Goal: Task Accomplishment & Management: Complete application form

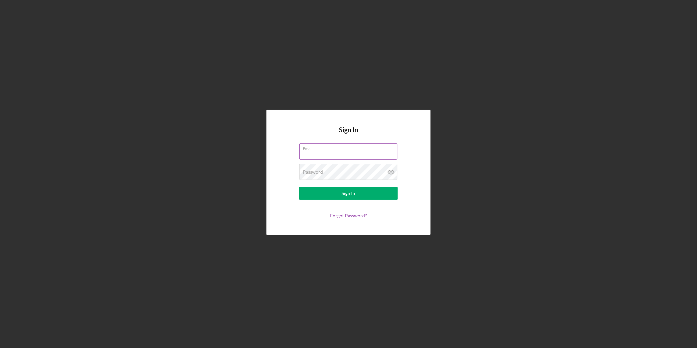
click at [332, 153] on input "Email" at bounding box center [348, 151] width 98 height 16
type input "faithlinexpressllc@gmail.com"
click at [333, 169] on div "Password Required" at bounding box center [348, 172] width 98 height 16
click at [299, 187] on button "Sign In" at bounding box center [348, 193] width 98 height 13
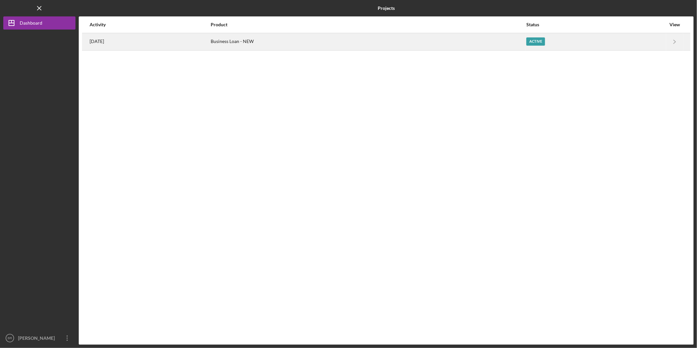
click at [353, 44] on div "Business Loan - NEW" at bounding box center [368, 41] width 315 height 16
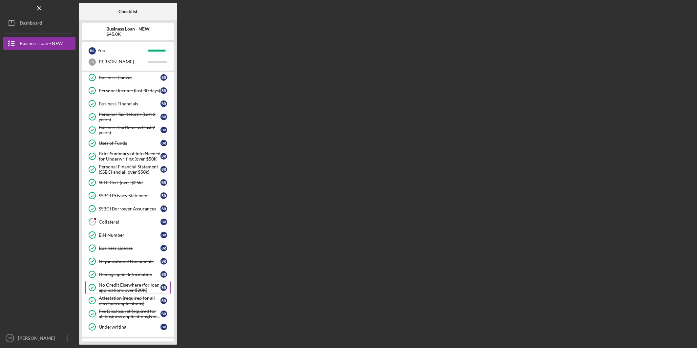
scroll to position [89, 0]
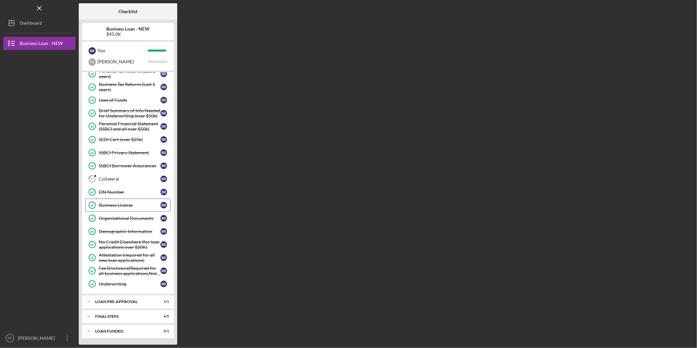
drag, startPoint x: 120, startPoint y: 176, endPoint x: 139, endPoint y: 208, distance: 37.8
click at [120, 176] on div "Collateral" at bounding box center [130, 178] width 62 height 5
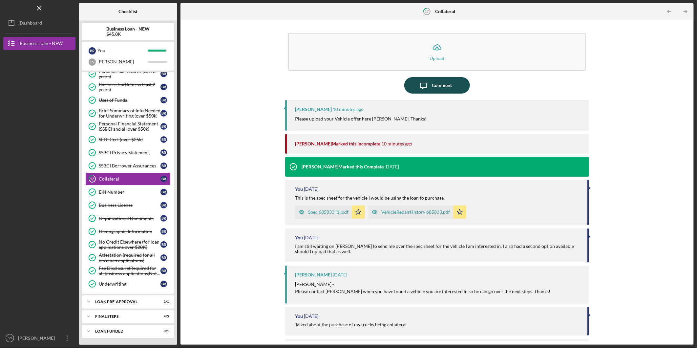
click at [413, 89] on button "Icon/Message Comment" at bounding box center [437, 85] width 66 height 16
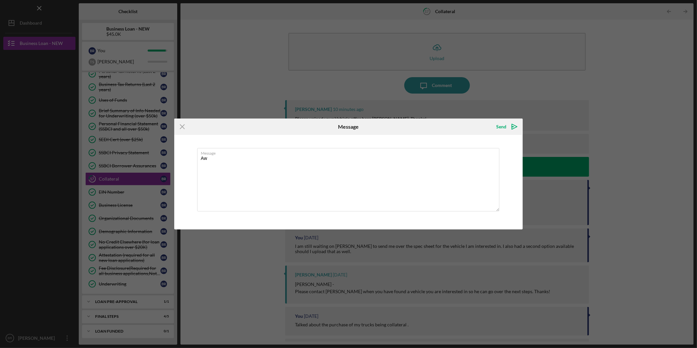
type textarea "A"
type textarea "w"
type textarea "We are waiting for a preapproval amount right now."
click at [502, 127] on div "Send" at bounding box center [501, 126] width 10 height 13
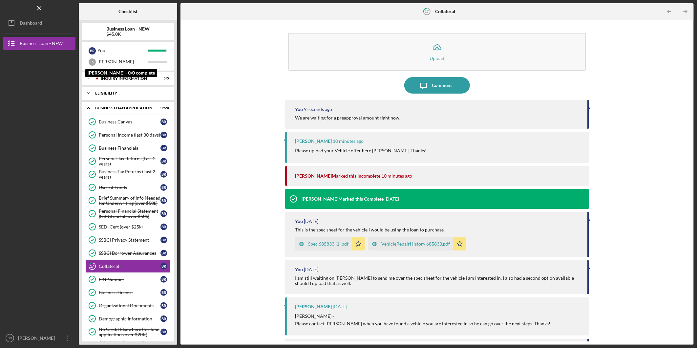
drag, startPoint x: 123, startPoint y: 63, endPoint x: 131, endPoint y: 93, distance: 31.4
click at [123, 63] on div "[PERSON_NAME]" at bounding box center [123, 61] width 50 height 11
click at [130, 60] on div "[PERSON_NAME]" at bounding box center [123, 61] width 50 height 11
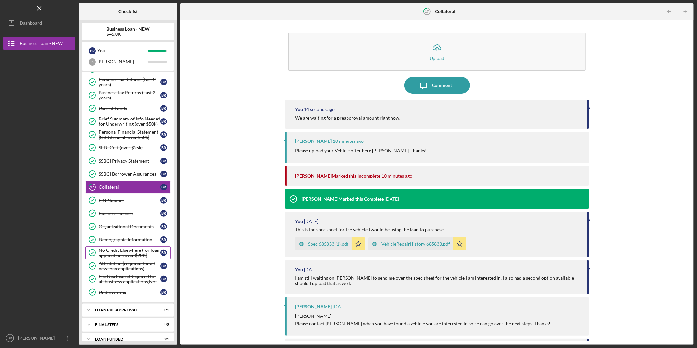
scroll to position [89, 0]
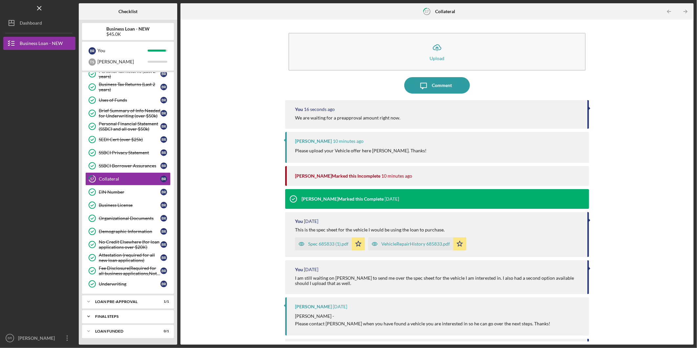
click at [128, 318] on div "FINAL STEPS" at bounding box center [130, 317] width 71 height 4
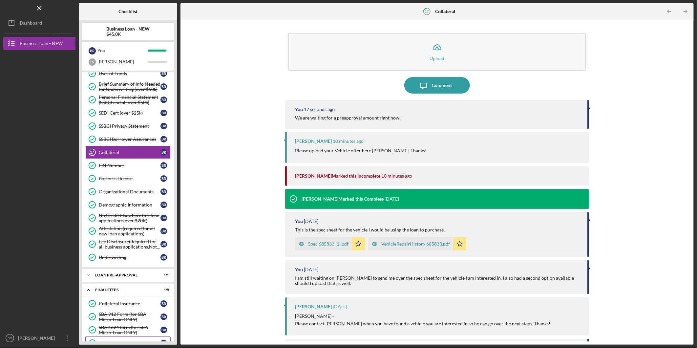
scroll to position [158, 0]
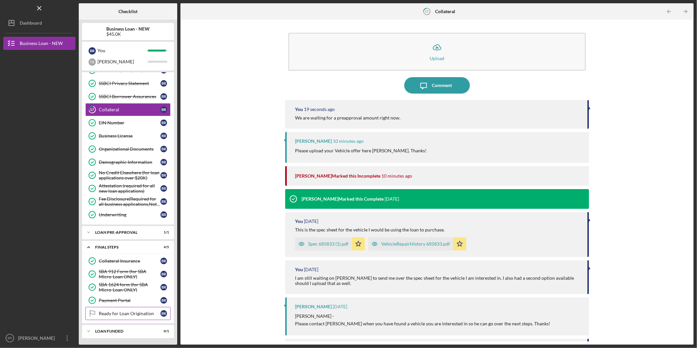
click at [141, 312] on div "Ready for Loan Origination" at bounding box center [130, 313] width 62 height 5
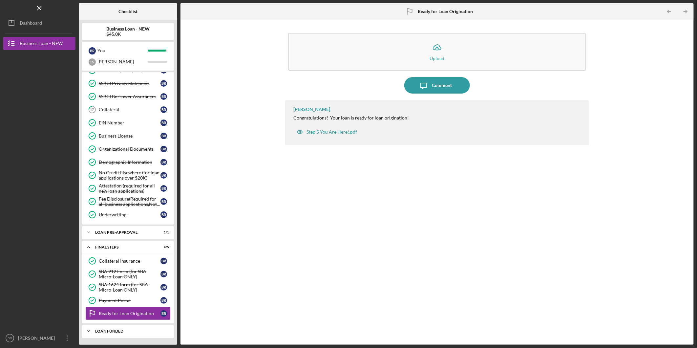
click at [131, 334] on div "Icon/Expander LOAN FUNDED 0 / 1" at bounding box center [128, 331] width 92 height 13
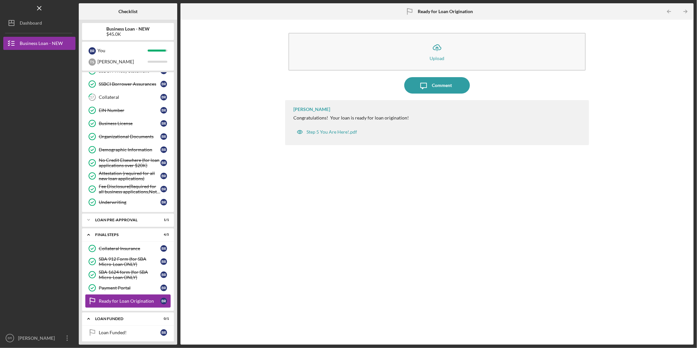
scroll to position [175, 0]
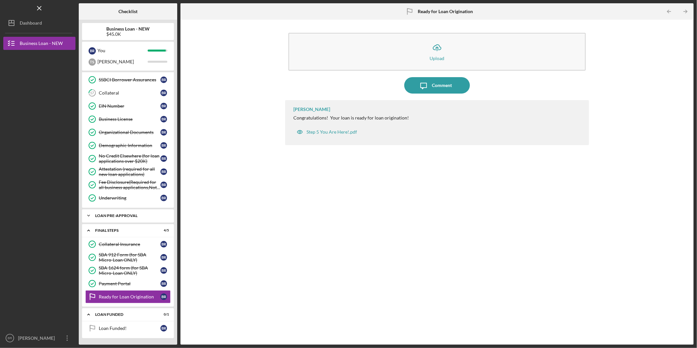
click at [124, 213] on div "Icon/Expander LOAN PRE-APPROVAL 1 / 1" at bounding box center [128, 215] width 92 height 13
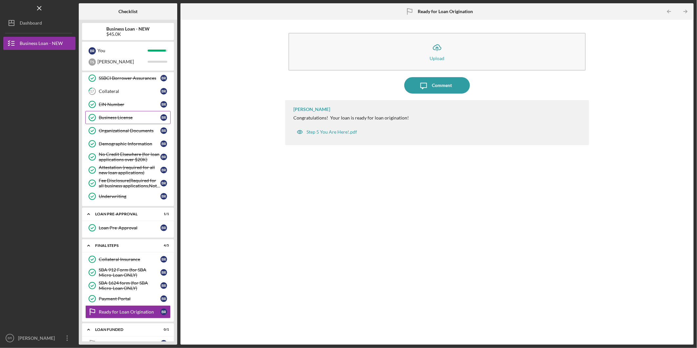
drag, startPoint x: 119, startPoint y: 91, endPoint x: 132, endPoint y: 121, distance: 33.1
click at [119, 91] on div "Collateral" at bounding box center [130, 91] width 62 height 5
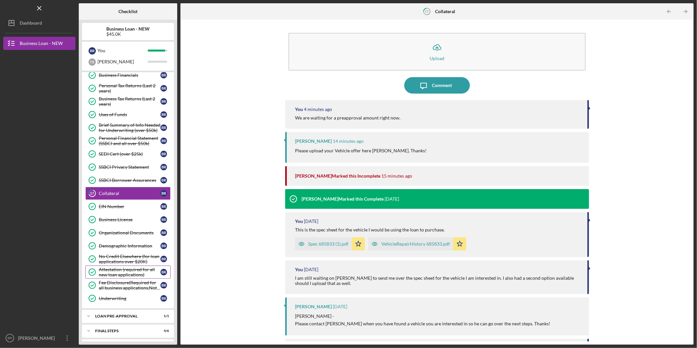
scroll to position [89, 0]
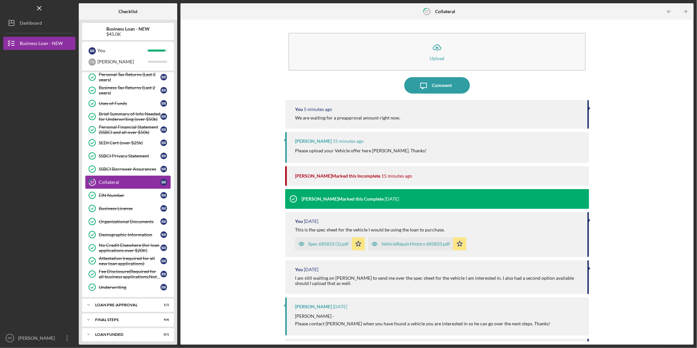
scroll to position [89, 0]
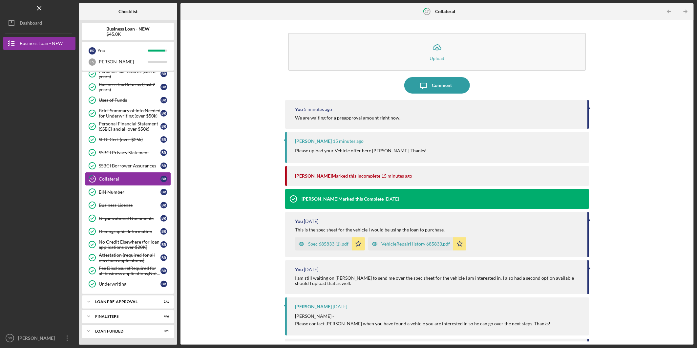
click at [122, 177] on div "Collateral" at bounding box center [130, 178] width 62 height 5
click at [120, 281] on div "Underwriting" at bounding box center [130, 283] width 62 height 5
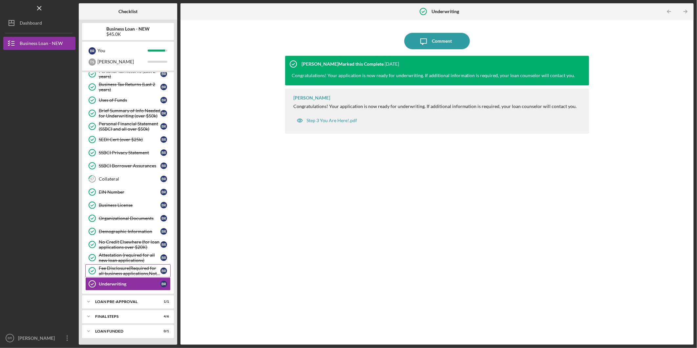
click at [122, 272] on div "Fee Disclosure(Required for all business applications,Not needed for Contractor…" at bounding box center [130, 271] width 62 height 11
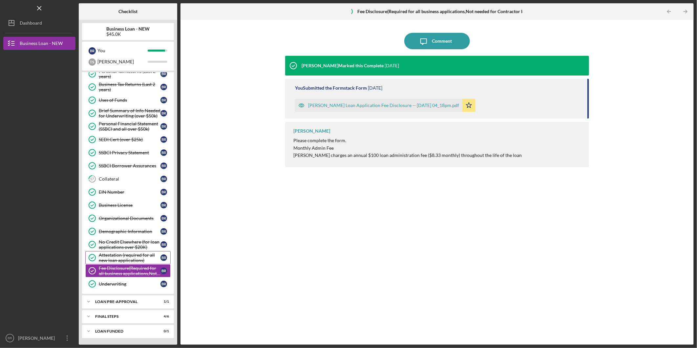
click at [129, 257] on div "Attestation (required for all new loan applications)" at bounding box center [130, 257] width 62 height 11
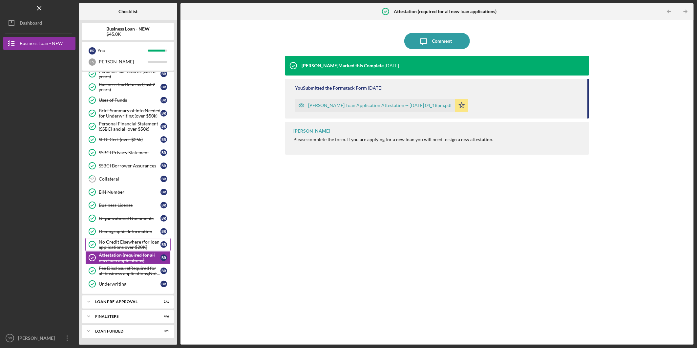
click at [127, 246] on div "No Credit Elsewhere (for loan applications over $20K)" at bounding box center [130, 244] width 62 height 11
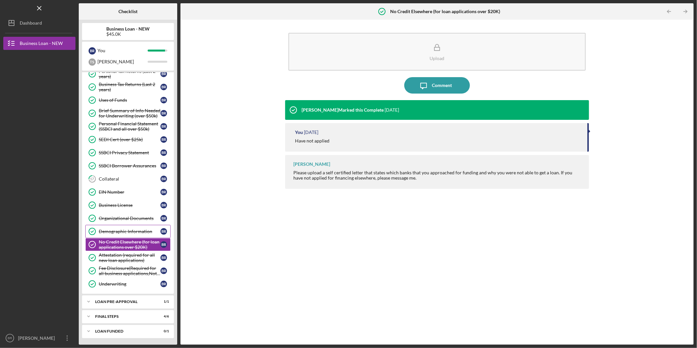
click at [126, 231] on div "Demographic Information" at bounding box center [130, 231] width 62 height 5
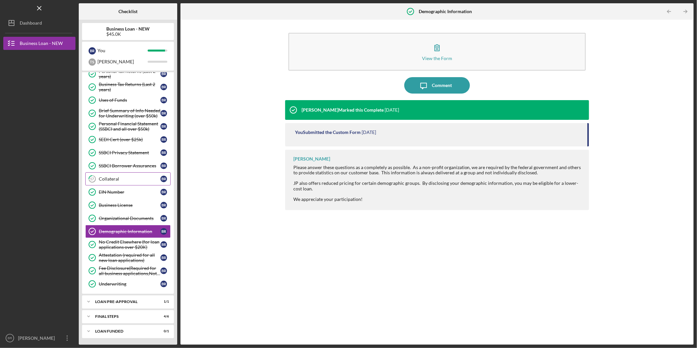
click at [128, 183] on link "17 Collateral B R" at bounding box center [127, 178] width 85 height 13
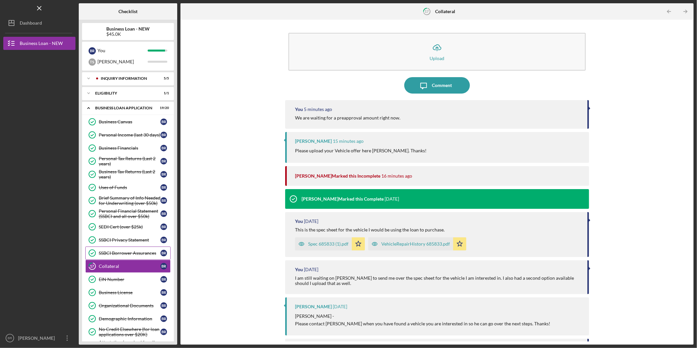
scroll to position [89, 0]
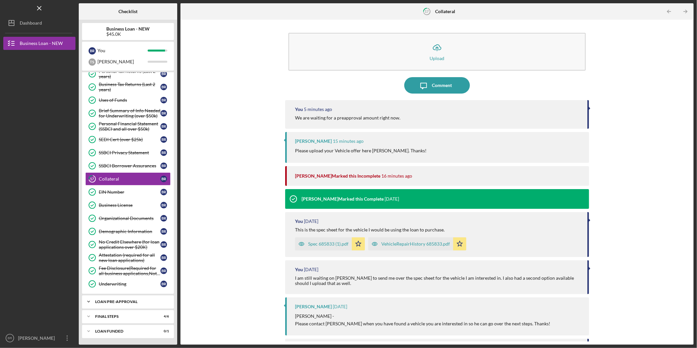
click at [114, 305] on div "Icon/Expander LOAN PRE-APPROVAL 1 / 1" at bounding box center [128, 301] width 92 height 13
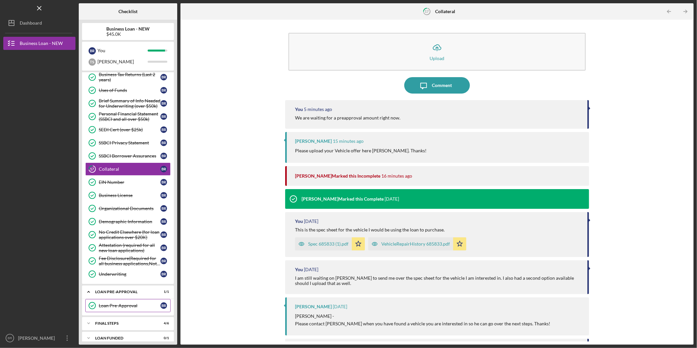
scroll to position [105, 0]
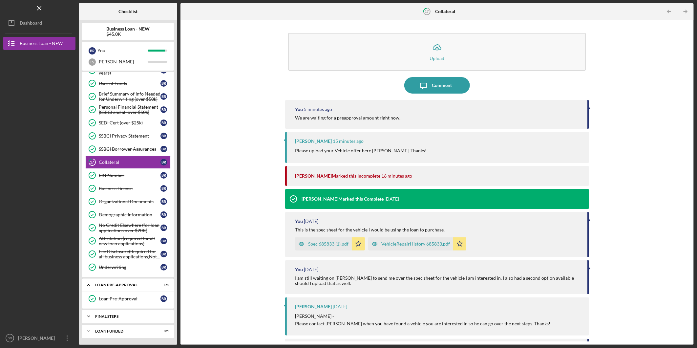
click at [112, 314] on div "Icon/Expander FINAL STEPS 4 / 6" at bounding box center [128, 316] width 92 height 13
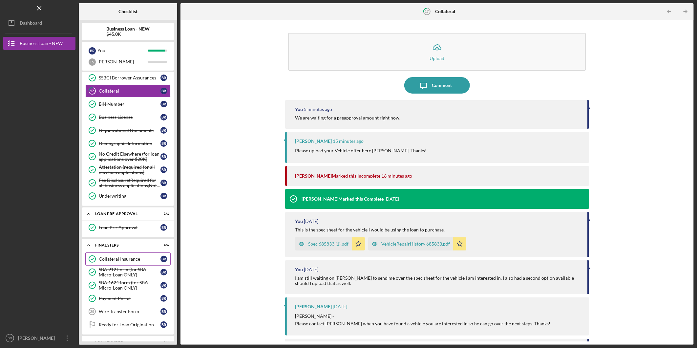
scroll to position [178, 0]
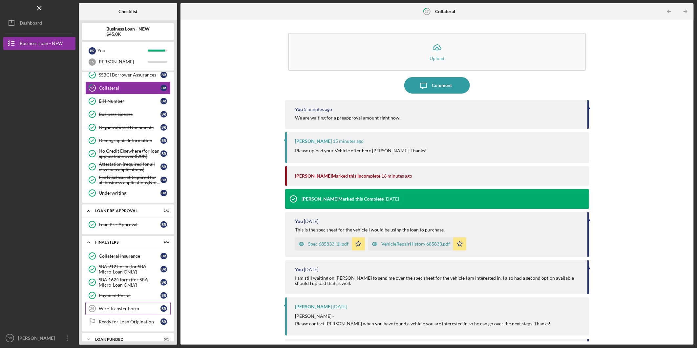
click at [129, 307] on link "Wire Transfer Form 29 Wire Transfer Form B R" at bounding box center [127, 308] width 85 height 13
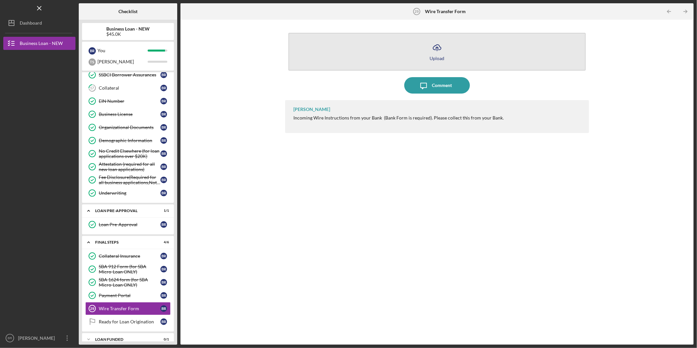
click at [426, 51] on button "Icon/Upload Upload" at bounding box center [437, 52] width 297 height 38
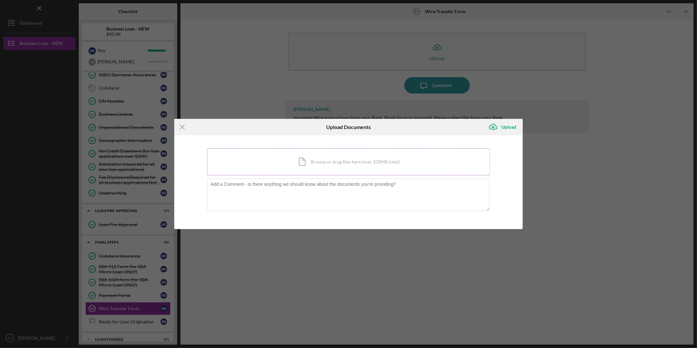
click at [334, 160] on div "Icon/Document Browse or drag files here (max 100MB total) Tap to choose files o…" at bounding box center [348, 161] width 283 height 27
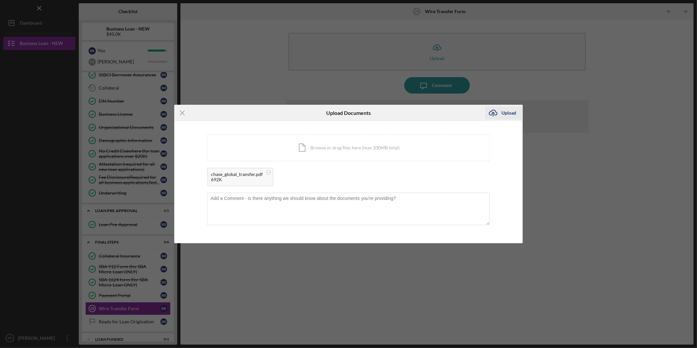
click at [511, 112] on div "Upload" at bounding box center [509, 112] width 15 height 13
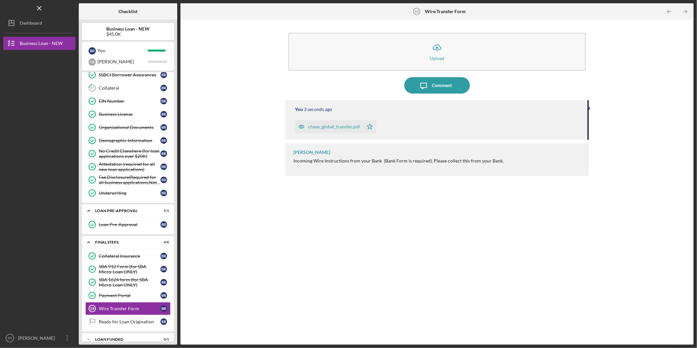
click at [339, 125] on div "chase_global_transfer.pdf" at bounding box center [334, 126] width 52 height 5
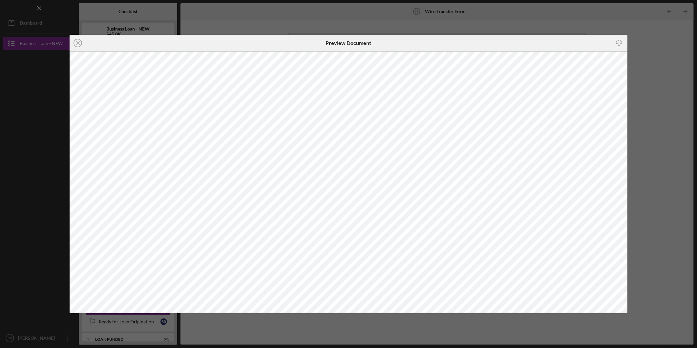
click at [645, 39] on div "Icon/Close Preview Document Icon/Download" at bounding box center [348, 174] width 697 height 348
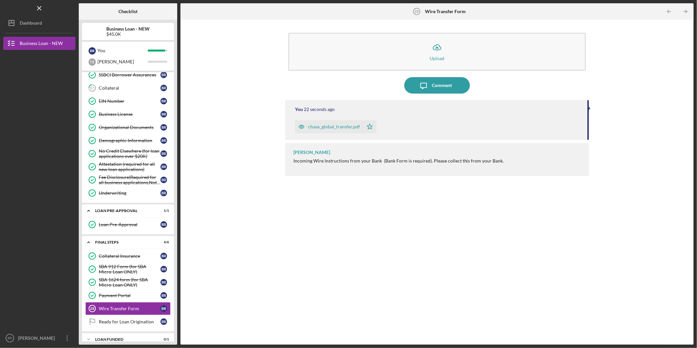
click at [328, 129] on div "chase_global_transfer.pdf" at bounding box center [334, 126] width 52 height 5
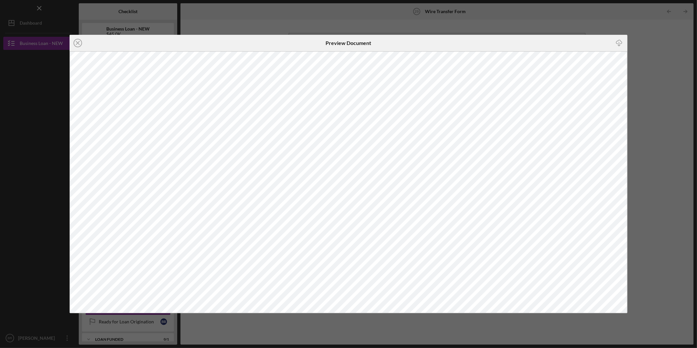
click at [530, 23] on div "Icon/Close Preview Document Icon/Download" at bounding box center [348, 174] width 697 height 348
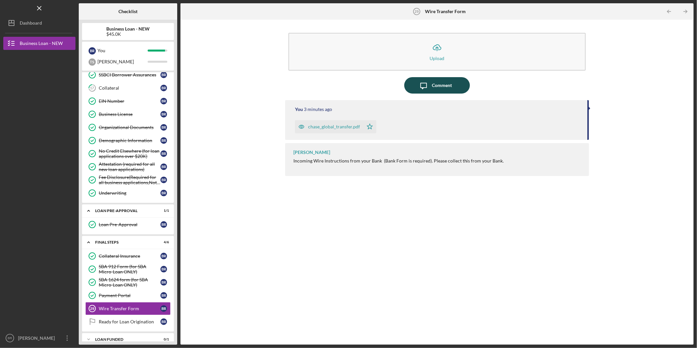
click at [427, 93] on icon "Icon/Message" at bounding box center [424, 85] width 16 height 16
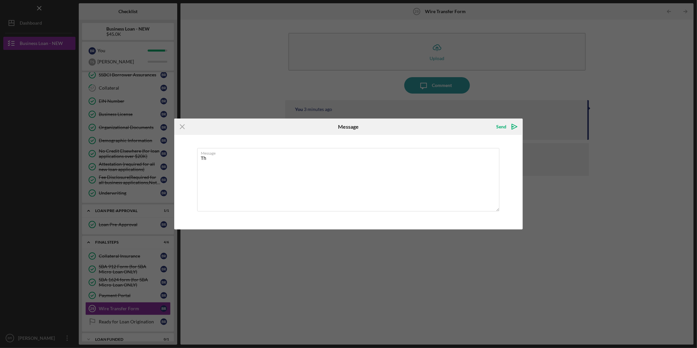
type textarea "T"
type textarea "c"
click at [271, 155] on label "Message" at bounding box center [350, 151] width 299 height 7
click at [271, 155] on textarea "[PERSON_NAME] does not have a form but" at bounding box center [348, 179] width 302 height 63
click at [286, 154] on label "Message" at bounding box center [350, 151] width 299 height 7
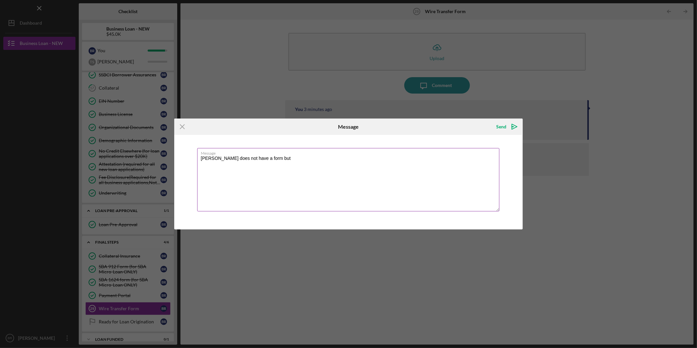
click at [286, 154] on textarea "[PERSON_NAME] does not have a form but" at bounding box center [348, 179] width 302 height 63
click at [274, 160] on textarea "[PERSON_NAME] does not have a form but" at bounding box center [348, 179] width 302 height 63
drag, startPoint x: 385, startPoint y: 156, endPoint x: 396, endPoint y: 161, distance: 11.5
click at [396, 161] on textarea "[PERSON_NAME] does not have a form but I was told to provide you all with the R…" at bounding box center [348, 179] width 302 height 63
drag, startPoint x: 412, startPoint y: 156, endPoint x: 425, endPoint y: 169, distance: 18.3
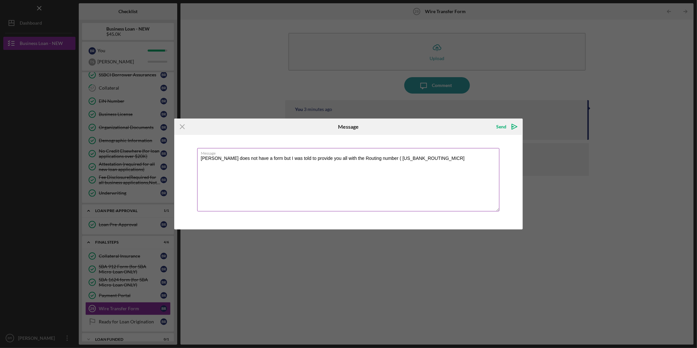
click at [411, 156] on textarea "[PERSON_NAME] does not have a form but I was told to provide you all with the R…" at bounding box center [348, 179] width 302 height 63
click at [375, 159] on textarea "[PERSON_NAME] does not have a form but I was told to provide you all with the R…" at bounding box center [348, 179] width 302 height 63
drag, startPoint x: 402, startPoint y: 157, endPoint x: 377, endPoint y: 158, distance: 25.3
click at [377, 158] on textarea "[PERSON_NAME] does not have a form but I was told to provide you all with the R…" at bounding box center [348, 179] width 302 height 63
click at [411, 163] on textarea "[PERSON_NAME] does not have a form but I was told to provide you all with the R…" at bounding box center [348, 179] width 302 height 63
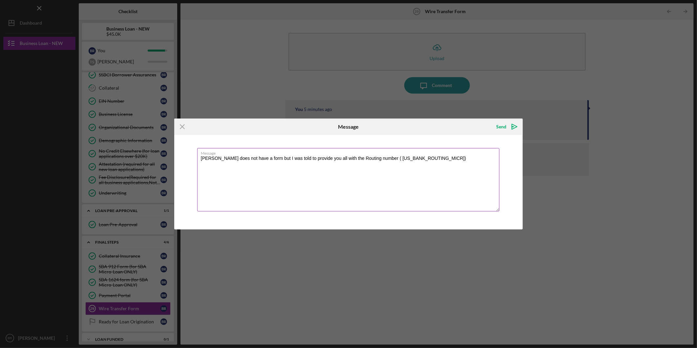
click at [375, 160] on textarea "[PERSON_NAME] does not have a form but I was told to provide you all with the R…" at bounding box center [348, 179] width 302 height 63
drag, startPoint x: 370, startPoint y: 156, endPoint x: 374, endPoint y: 155, distance: 4.6
click at [370, 155] on div "Message Chase does not have a form, but I was told to provide you all with the …" at bounding box center [348, 180] width 303 height 64
click at [444, 159] on textarea "[PERSON_NAME] does not have a form, but I was told to provide you all with the …" at bounding box center [348, 179] width 302 height 63
type textarea "[PERSON_NAME] does not have a form, but I was told to provide you all with the …"
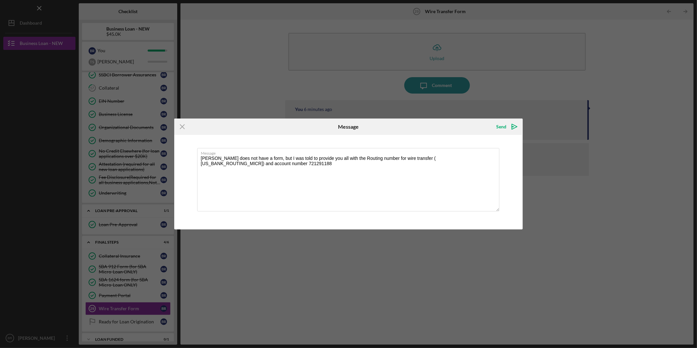
click at [384, 240] on div "Icon/Menu Close Message Send Icon/icon-invite-send Message [PERSON_NAME] does n…" at bounding box center [348, 174] width 697 height 348
click at [512, 127] on polygon "submit" at bounding box center [514, 126] width 5 height 5
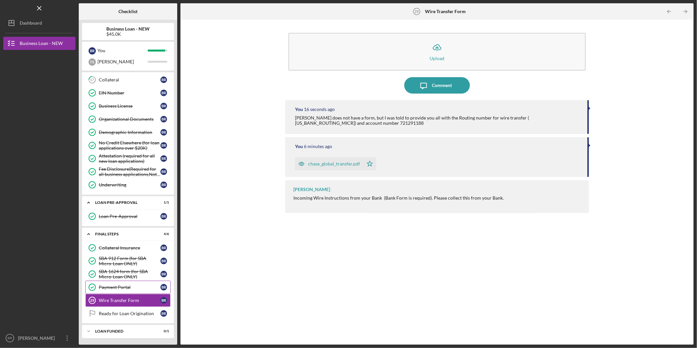
scroll to position [188, 0]
click at [133, 317] on link "Ready for Loan Origination Ready for Loan Origination B R" at bounding box center [127, 313] width 85 height 13
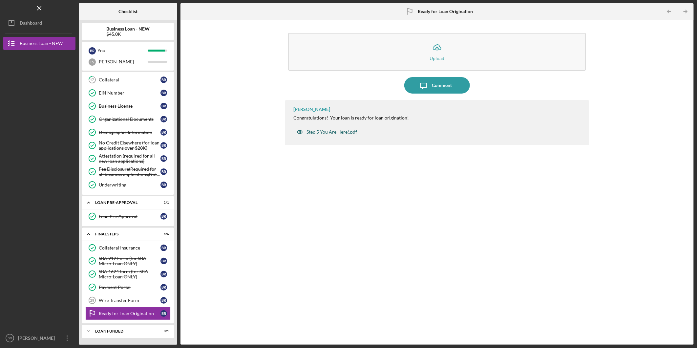
click at [336, 133] on div "Step 5 You Are Here!.pdf" at bounding box center [332, 131] width 51 height 5
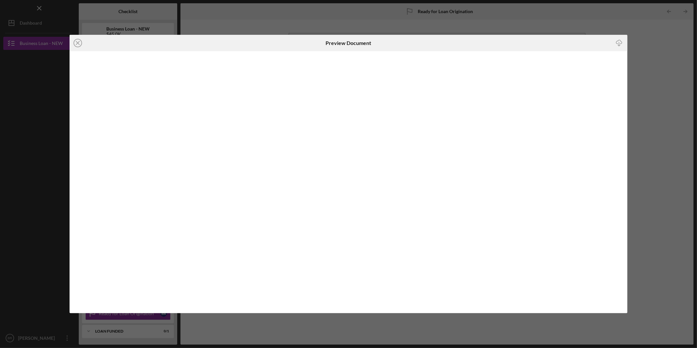
click at [649, 60] on div "Icon/Close Preview Document Icon/Download" at bounding box center [348, 174] width 697 height 348
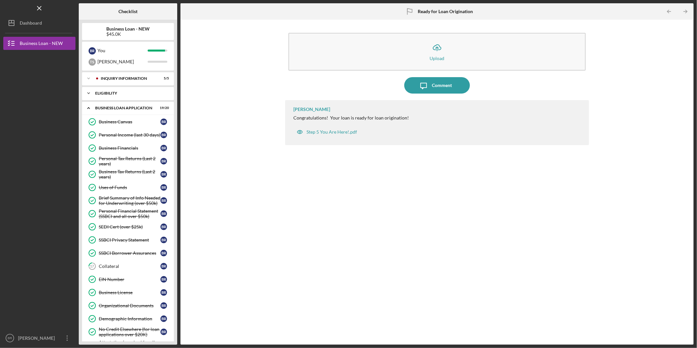
click at [127, 96] on div "Icon/Expander ELIGIBILITY 1 / 1" at bounding box center [128, 93] width 92 height 13
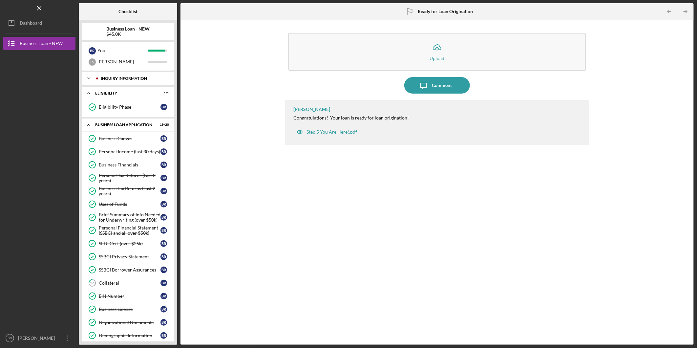
click at [126, 82] on div "Icon/Expander INQUIRY INFORMATION 5 / 5" at bounding box center [128, 78] width 92 height 13
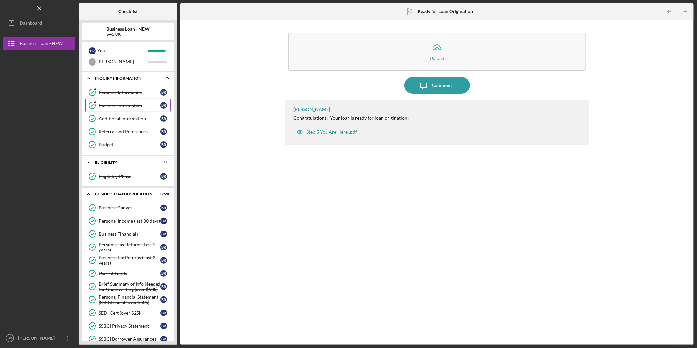
click at [121, 106] on div "Business Information" at bounding box center [130, 105] width 62 height 5
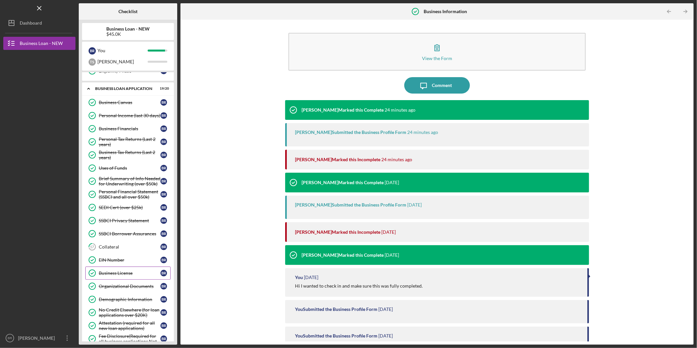
scroll to position [109, 0]
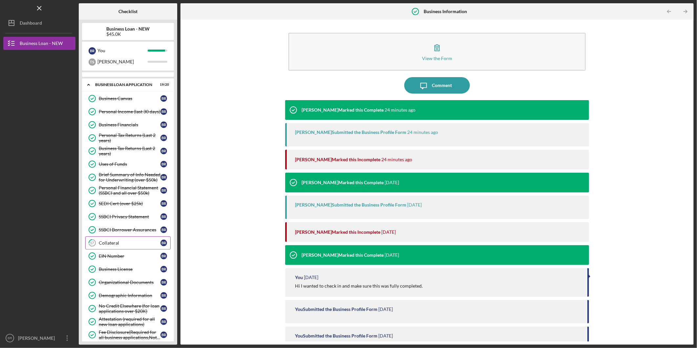
click at [137, 241] on div "Collateral" at bounding box center [130, 242] width 62 height 5
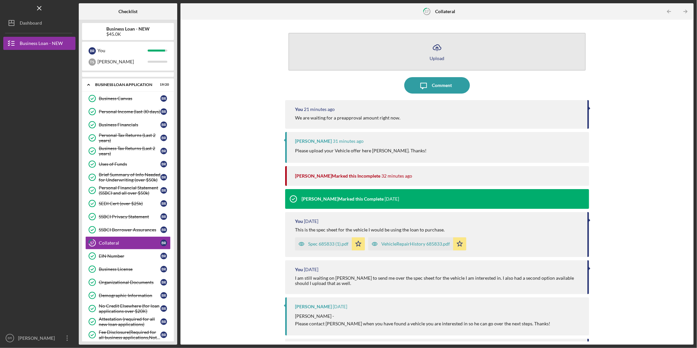
click at [436, 55] on button "Icon/Upload Upload" at bounding box center [437, 52] width 297 height 38
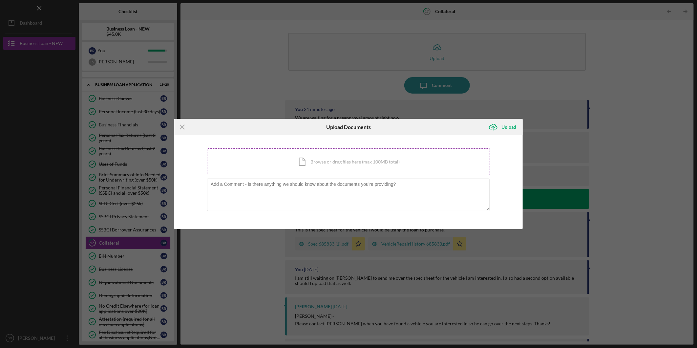
click at [301, 163] on div "Icon/Document Browse or drag files here (max 100MB total) Tap to choose files o…" at bounding box center [348, 161] width 283 height 27
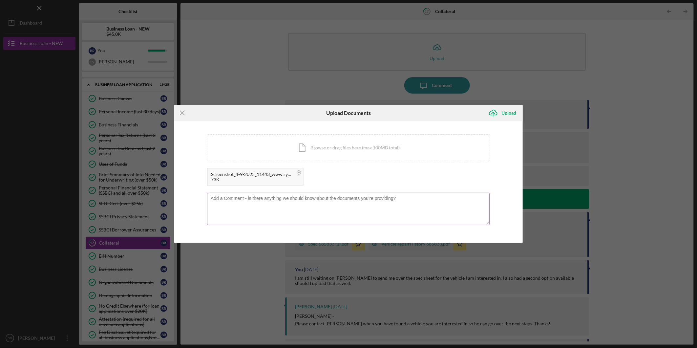
drag, startPoint x: 261, startPoint y: 197, endPoint x: 267, endPoint y: 199, distance: 6.1
click at [263, 196] on textarea at bounding box center [348, 209] width 283 height 32
click at [376, 208] on textarea "This is the vehicle we are looking to go for as far as now this is the price. W…" at bounding box center [348, 209] width 283 height 32
click at [258, 202] on textarea "This is the vehicle we are looking to go for as far as now this is the price. W…" at bounding box center [348, 209] width 283 height 32
click at [217, 209] on textarea "This is the vehicle we are looking to go for as far as now this is the price. W…" at bounding box center [348, 209] width 283 height 32
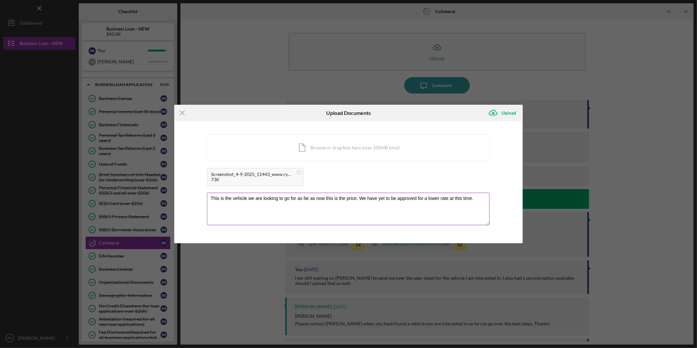
click at [296, 196] on textarea "This is the vehicle we are looking to go for as far as now this is the price. W…" at bounding box center [348, 209] width 283 height 32
click at [310, 199] on textarea "This is the vehicle we are looking to go for. As far as now this is the price. …" at bounding box center [348, 209] width 283 height 32
click at [481, 200] on textarea "This is the vehicle we are looking to go for. As far as now this is the price. …" at bounding box center [348, 209] width 283 height 32
click at [310, 210] on textarea "This is the vehicle we are looking to go for. As far as now this is the price. …" at bounding box center [348, 209] width 283 height 32
drag, startPoint x: 359, startPoint y: 205, endPoint x: 363, endPoint y: 205, distance: 4.3
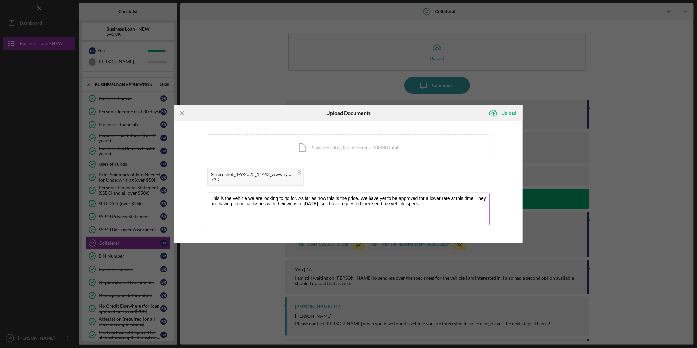
click at [359, 205] on textarea "This is the vehicle we are looking to go for. As far as now this is the price. …" at bounding box center [348, 209] width 283 height 32
click at [417, 206] on textarea "This is the vehicle we are looking to go for. As far as now this is the price. …" at bounding box center [348, 209] width 283 height 32
click at [263, 214] on textarea "This is the vehicle we are looking to go for. As far as now this is the price. …" at bounding box center [348, 209] width 283 height 32
type textarea "This is the vehicle we are looking to go for. As far as now this is the price. …"
click at [510, 113] on div "Upload" at bounding box center [509, 112] width 15 height 13
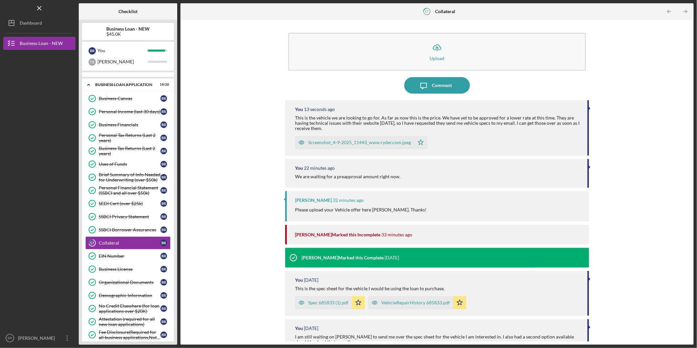
click at [253, 91] on div "Icon/Upload Upload Icon/Message Comment You 13 seconds ago This is the vehicle …" at bounding box center [437, 182] width 507 height 318
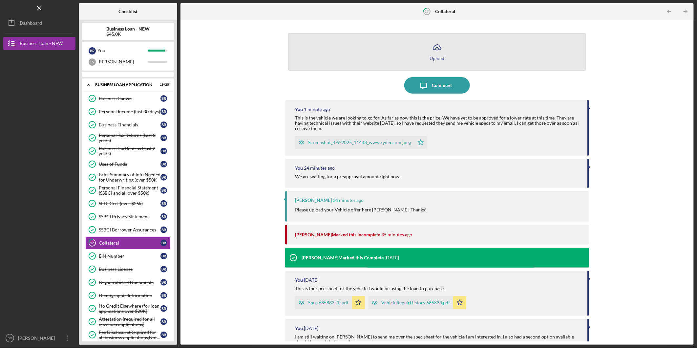
click at [431, 58] on div "Upload" at bounding box center [437, 58] width 15 height 5
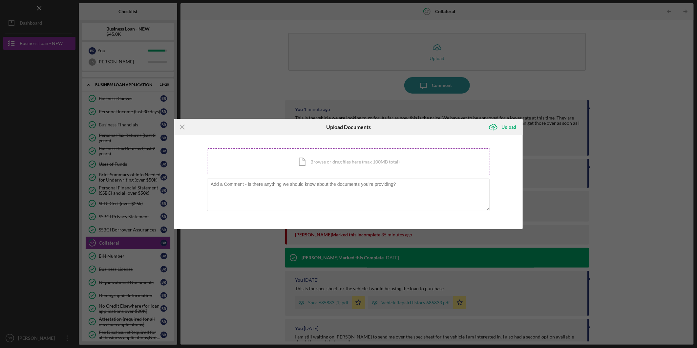
click at [323, 163] on div "Icon/Document Browse or drag files here (max 100MB total) Tap to choose files o…" at bounding box center [348, 161] width 283 height 27
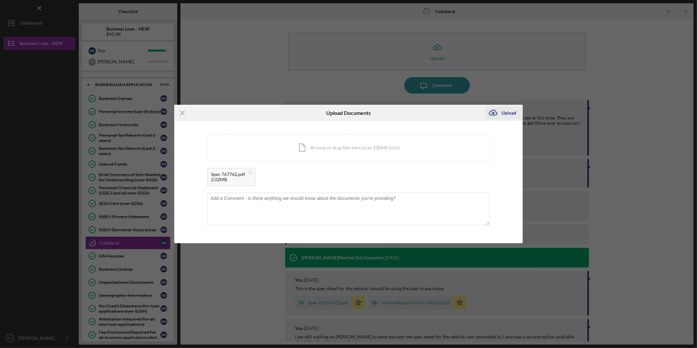
click at [502, 113] on div "Upload" at bounding box center [509, 112] width 15 height 13
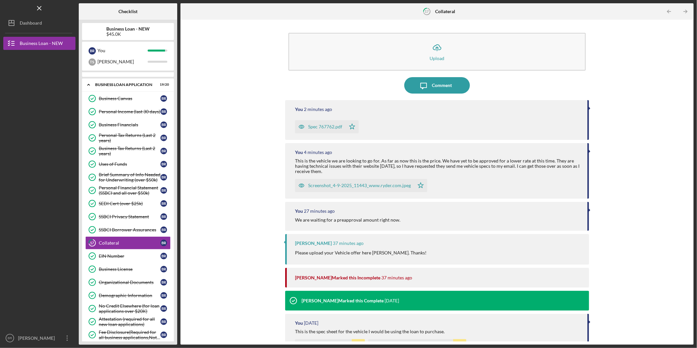
click at [343, 185] on div "Screenshot_4-9-2025_11443_www.ryder.com.jpeg" at bounding box center [359, 185] width 103 height 5
